Goal: Information Seeking & Learning: Learn about a topic

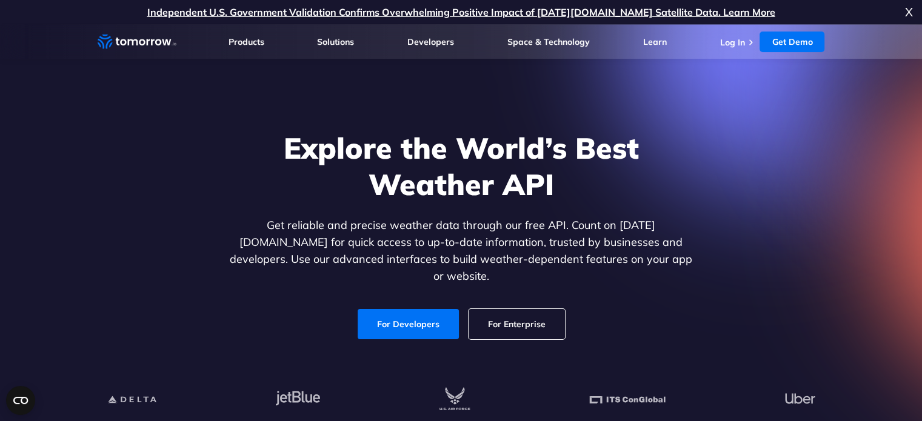
click at [679, 201] on h1 "Explore the World’s Best Weather API" at bounding box center [461, 166] width 468 height 73
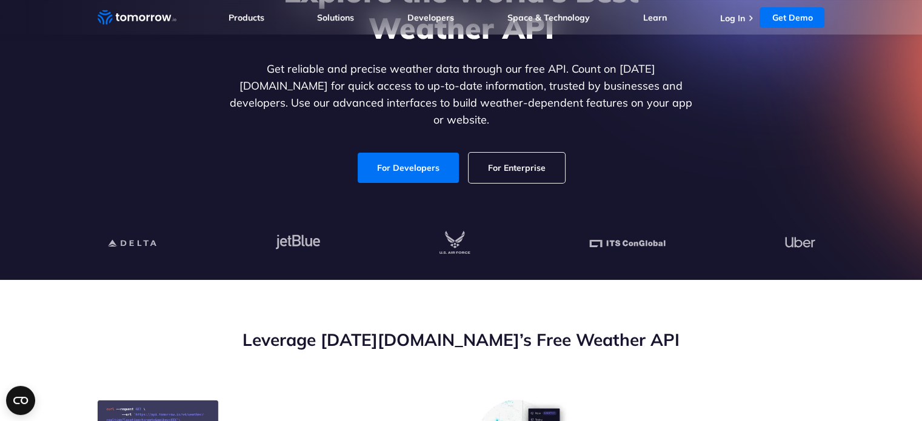
scroll to position [170, 0]
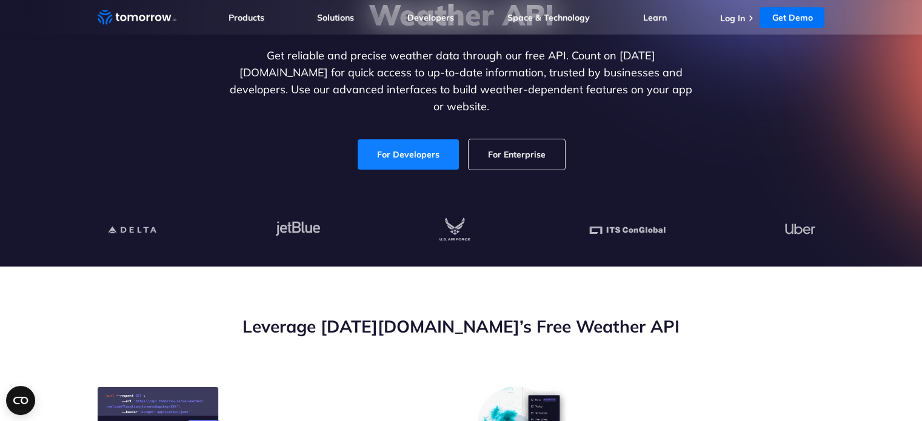
click at [434, 147] on link "For Developers" at bounding box center [407, 154] width 101 height 30
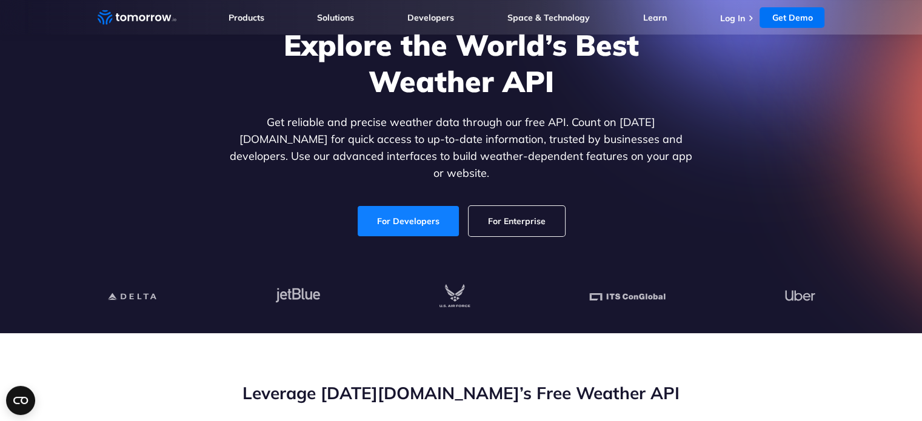
scroll to position [0, 0]
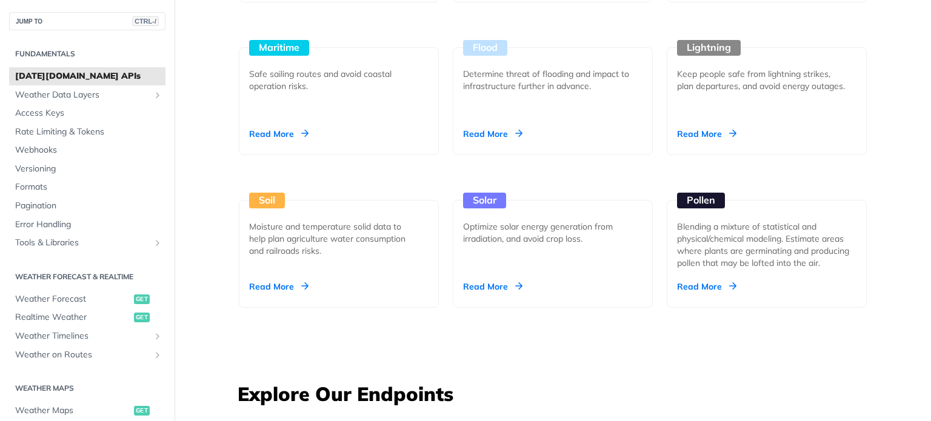
scroll to position [1309, 0]
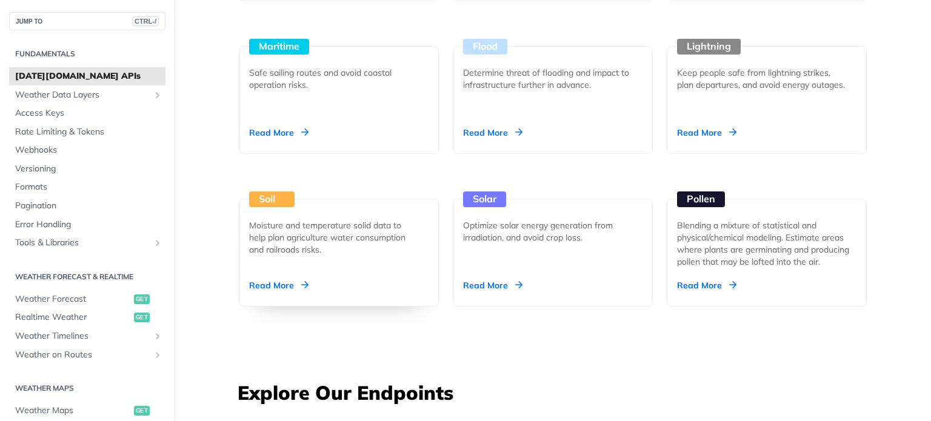
click at [276, 196] on div "Soil" at bounding box center [271, 199] width 45 height 16
click at [880, 148] on div "Unlock Space Data Through Next-Generation Premium Features Learn More Integrate…" at bounding box center [552, 340] width 756 height 3168
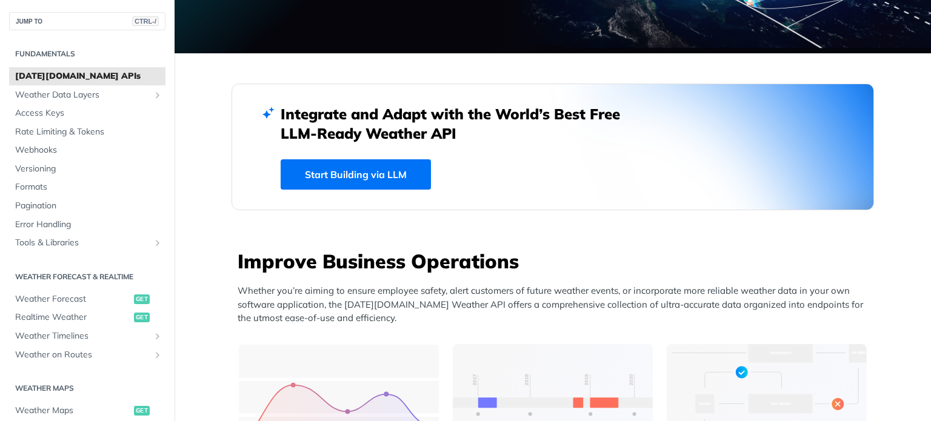
scroll to position [0, 0]
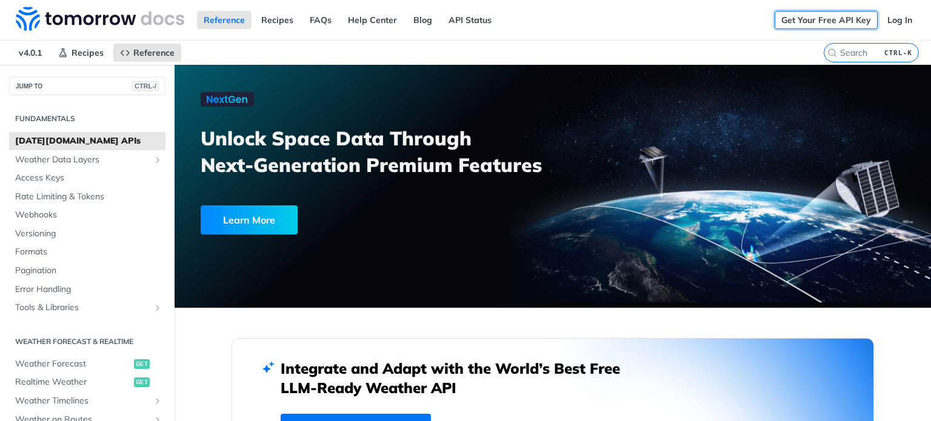
click at [818, 18] on link "Get Your Free API Key" at bounding box center [825, 20] width 103 height 18
click at [108, 360] on span "Weather Forecast" at bounding box center [73, 364] width 116 height 12
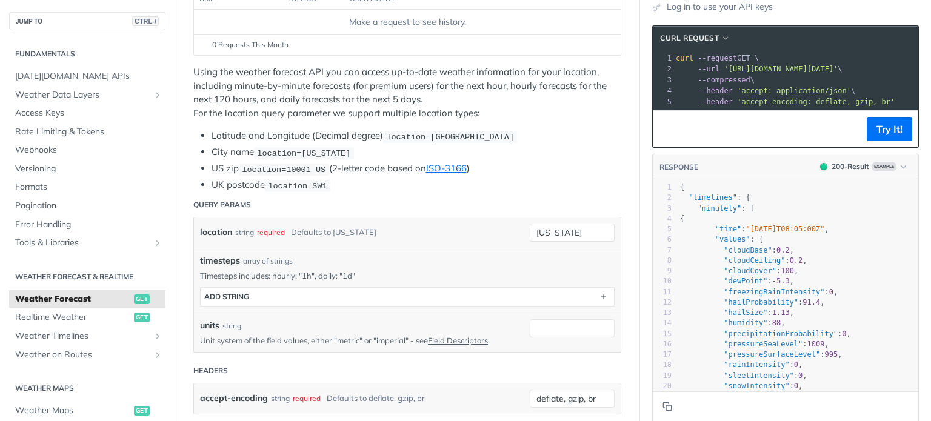
scroll to position [218, 0]
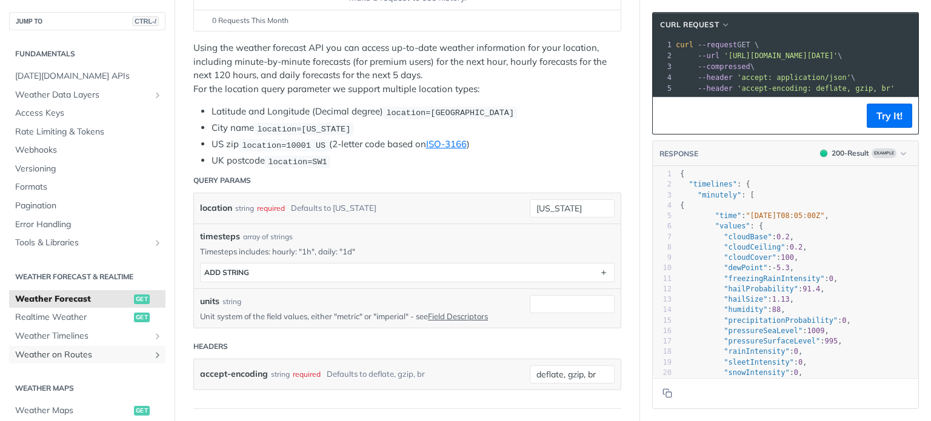
click at [108, 360] on span "Weather on Routes" at bounding box center [82, 355] width 135 height 12
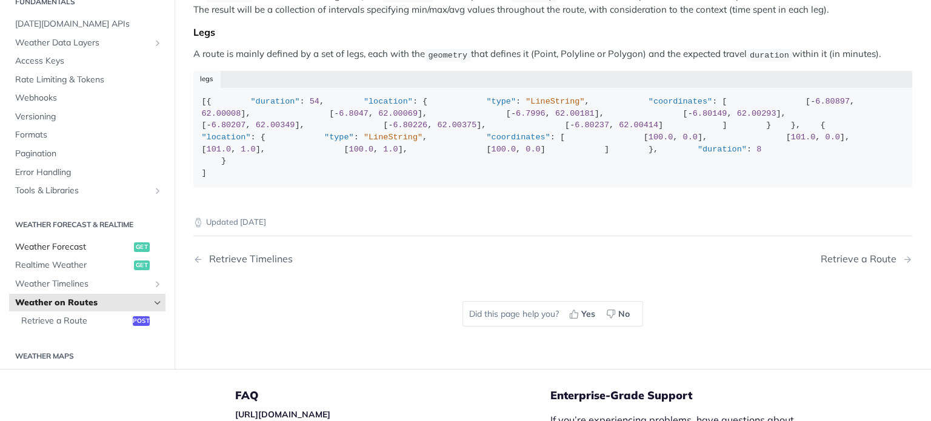
scroll to position [194, 0]
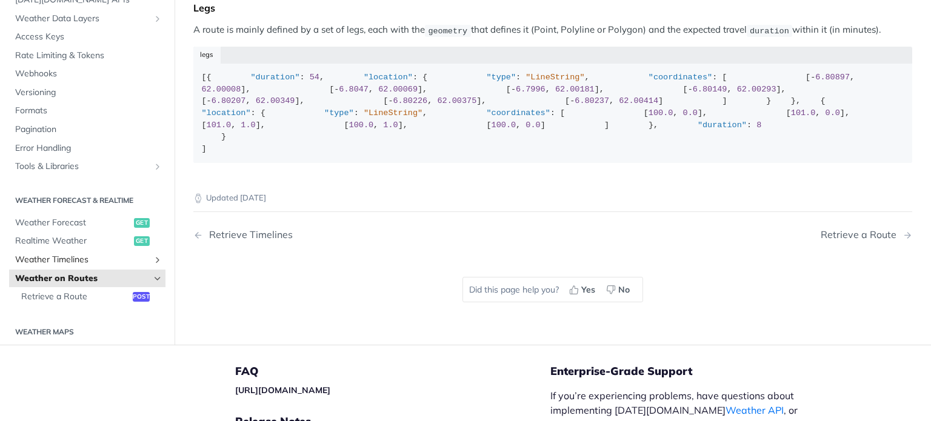
click at [153, 269] on link "Weather Timelines" at bounding box center [87, 260] width 156 height 18
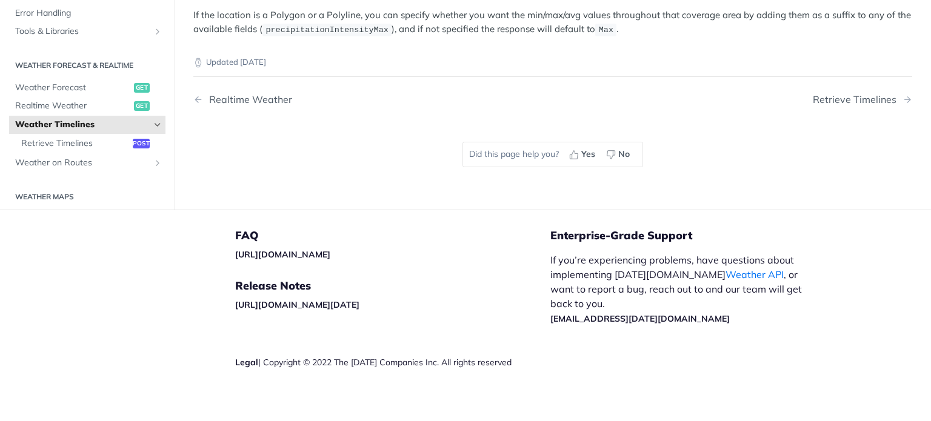
scroll to position [337, 0]
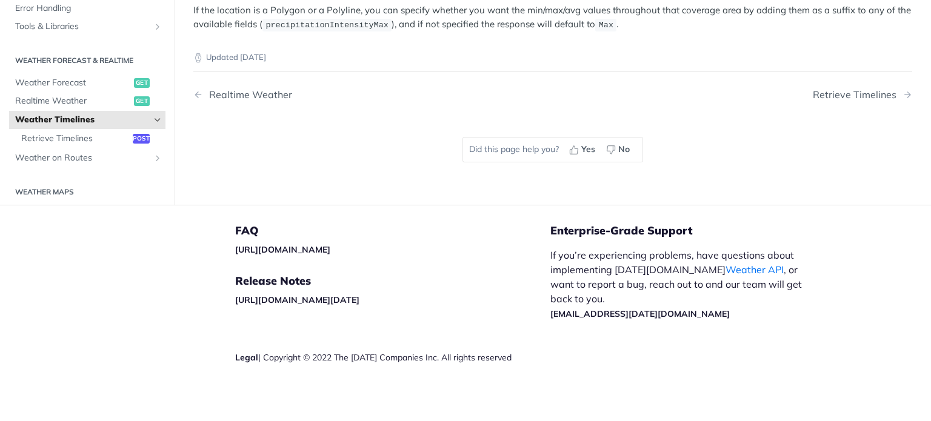
click at [41, 187] on h2 "Weather Maps" at bounding box center [87, 192] width 156 height 11
click at [46, 191] on h2 "Weather Maps" at bounding box center [87, 192] width 156 height 11
click at [65, 97] on span "Realtime Weather" at bounding box center [73, 101] width 116 height 12
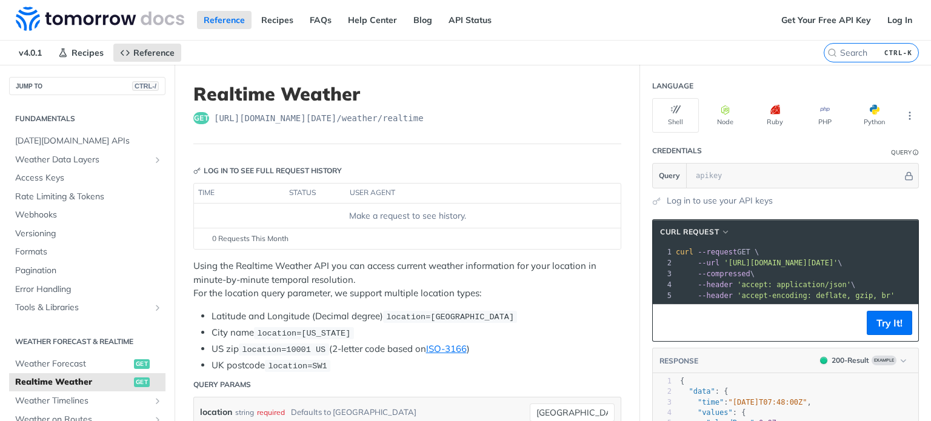
click at [732, 365] on header "RESPONSE 200 - Result Example" at bounding box center [785, 360] width 265 height 25
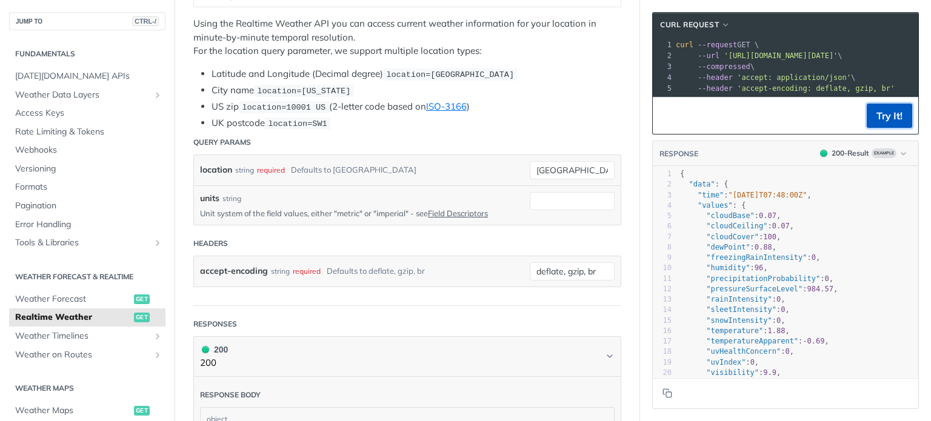
click at [882, 124] on button "Try It!" at bounding box center [888, 116] width 45 height 24
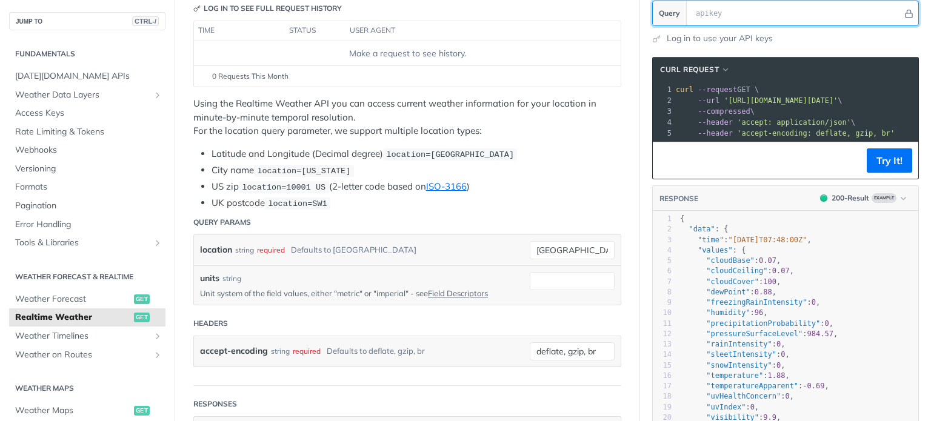
click at [711, 10] on input "text" at bounding box center [795, 13] width 213 height 24
paste input "b3b6ce66c807e5519c12592db541db9d"
type input "b3b6ce66c807e5519c12592db541db9d"
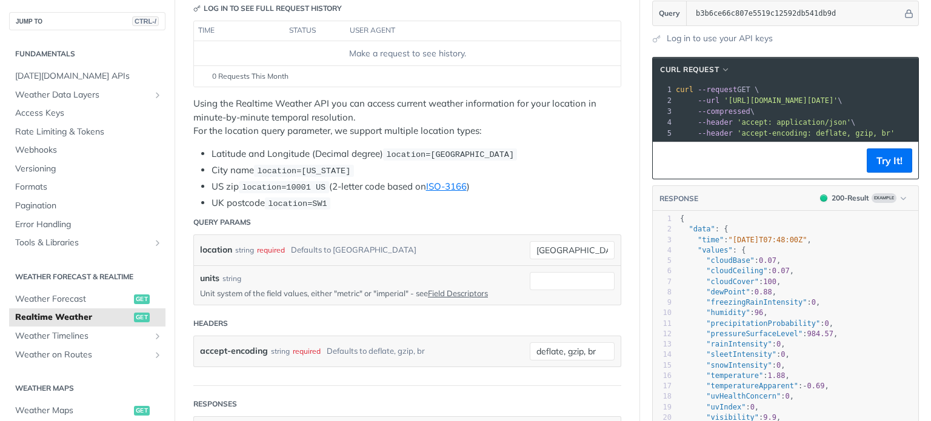
click at [686, 46] on section "cURL Request xxxxxxxxxx 1 curl --request GET \ 2 --url 'https://api.tomorrow.io…" at bounding box center [785, 255] width 291 height 421
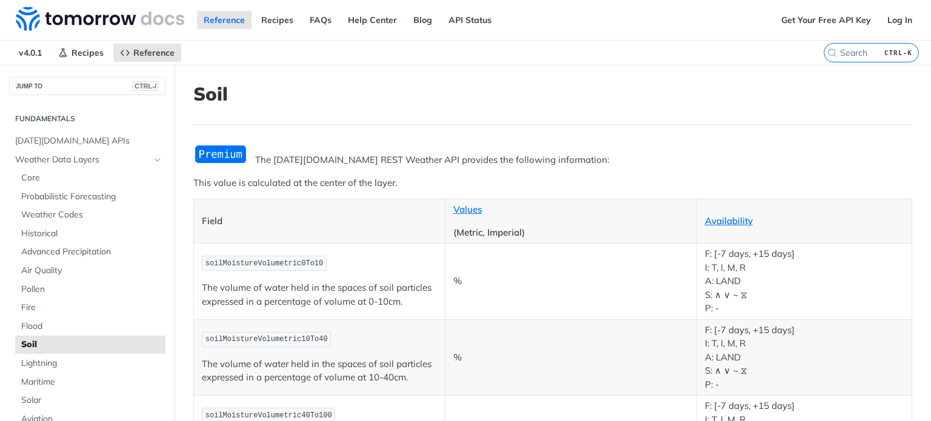
click at [357, 211] on th "Field" at bounding box center [319, 221] width 251 height 44
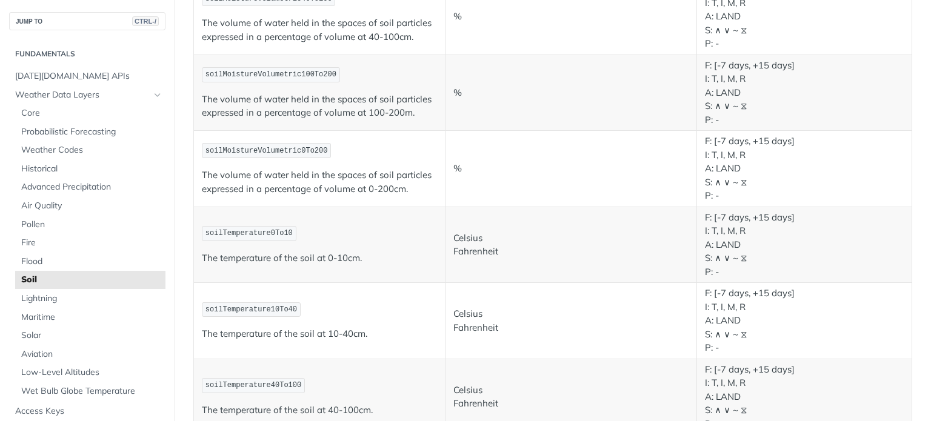
scroll to position [366, 0]
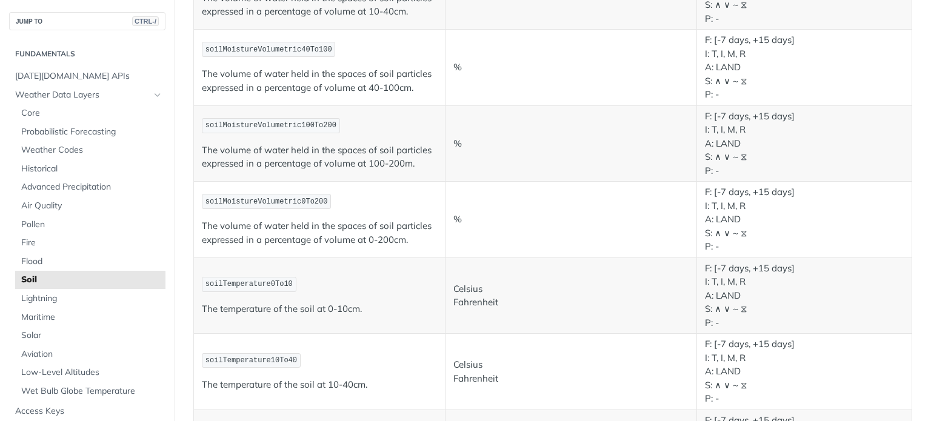
click at [297, 115] on td "soilMoistureVolumetric100To200 The volume of water held in the spaces of soil p…" at bounding box center [319, 143] width 251 height 76
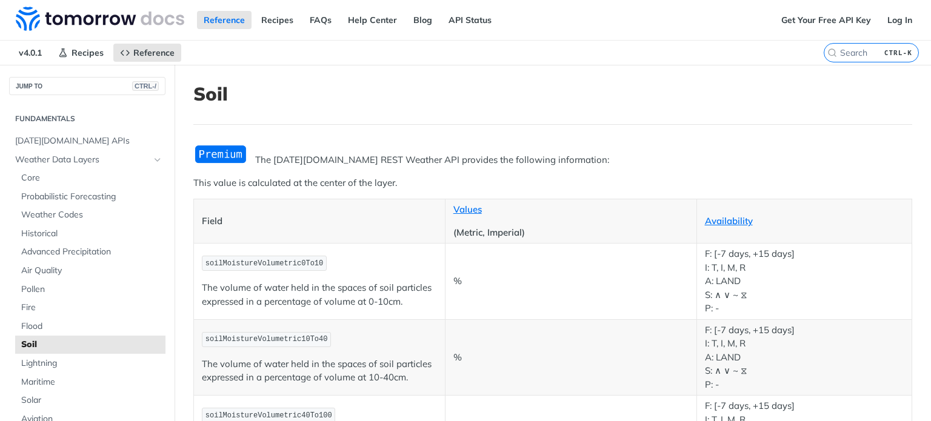
scroll to position [0, 0]
click at [241, 21] on link "Reference" at bounding box center [224, 20] width 55 height 18
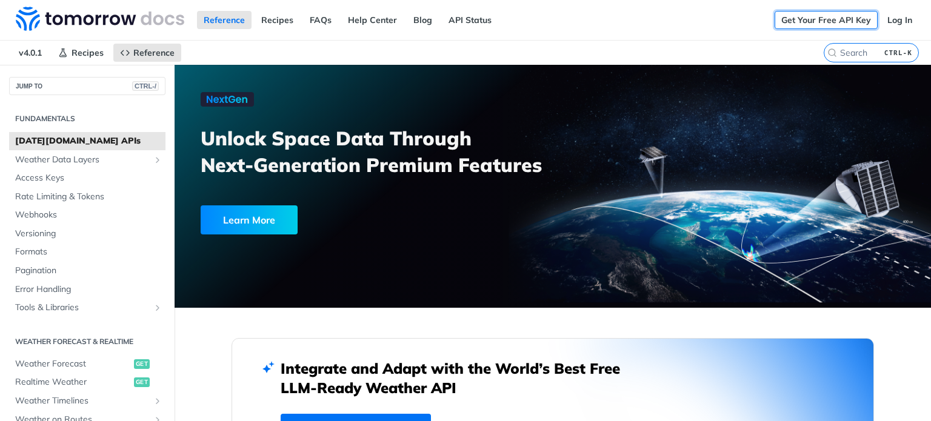
click at [823, 14] on link "Get Your Free API Key" at bounding box center [825, 20] width 103 height 18
click at [894, 21] on link "Log In" at bounding box center [899, 20] width 38 height 18
